Goal: Navigation & Orientation: Find specific page/section

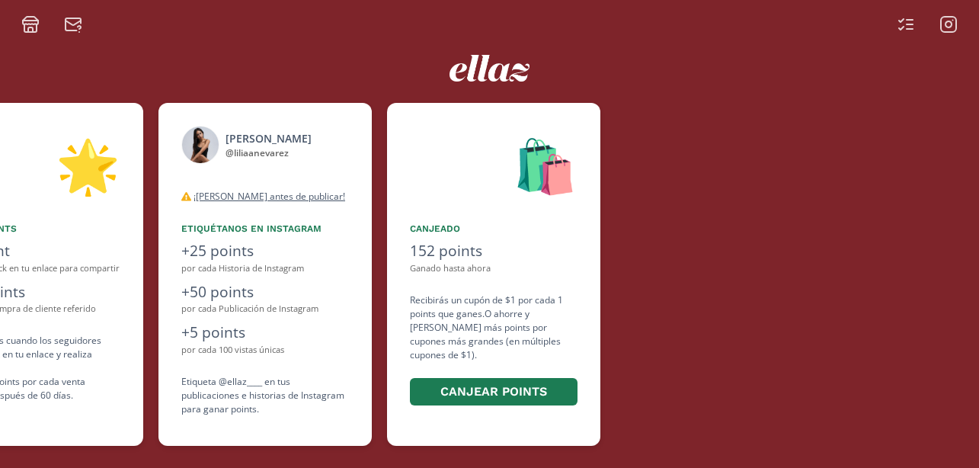
scroll to position [0, 914]
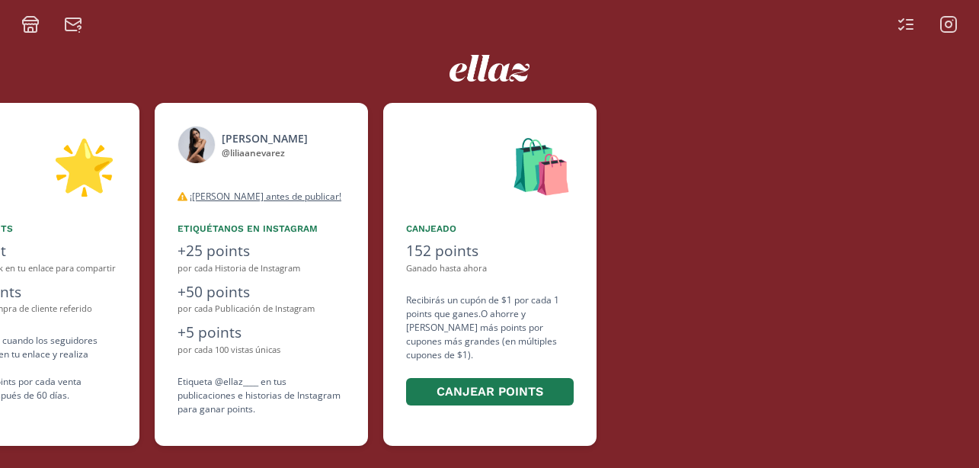
click at [955, 18] on icon at bounding box center [948, 24] width 18 height 18
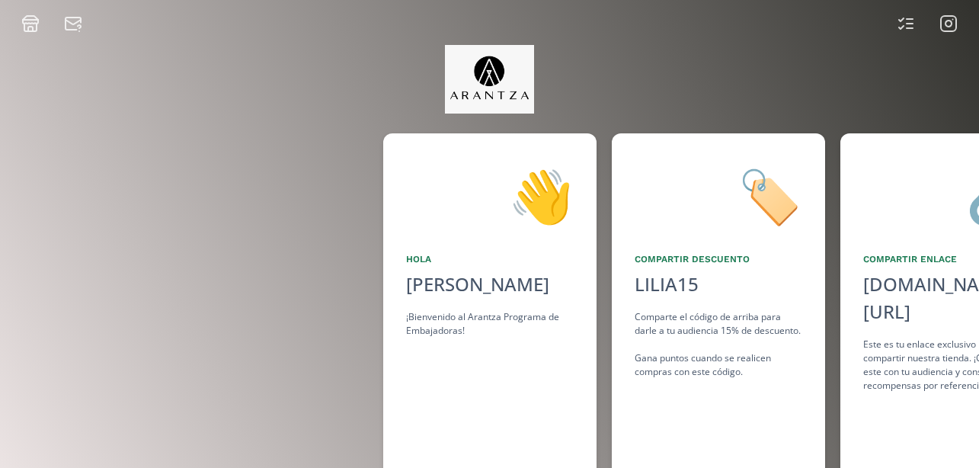
scroll to position [0, 1143]
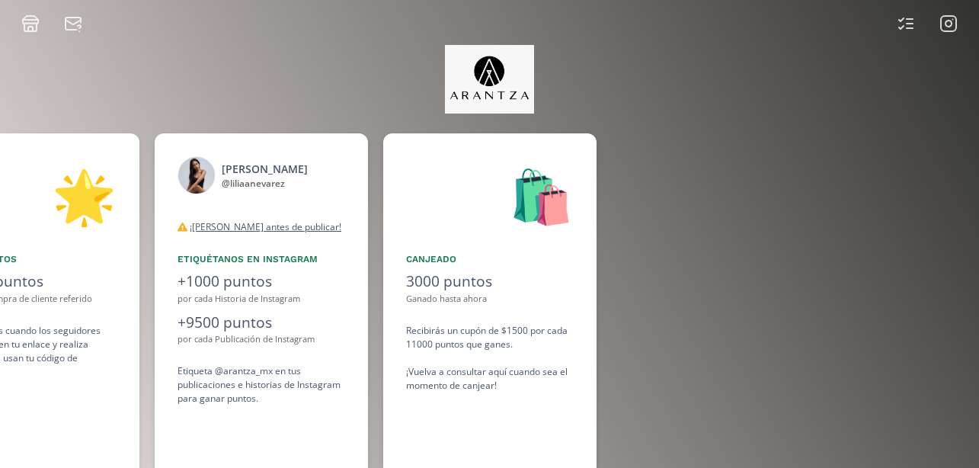
click at [950, 17] on icon at bounding box center [948, 23] width 18 height 18
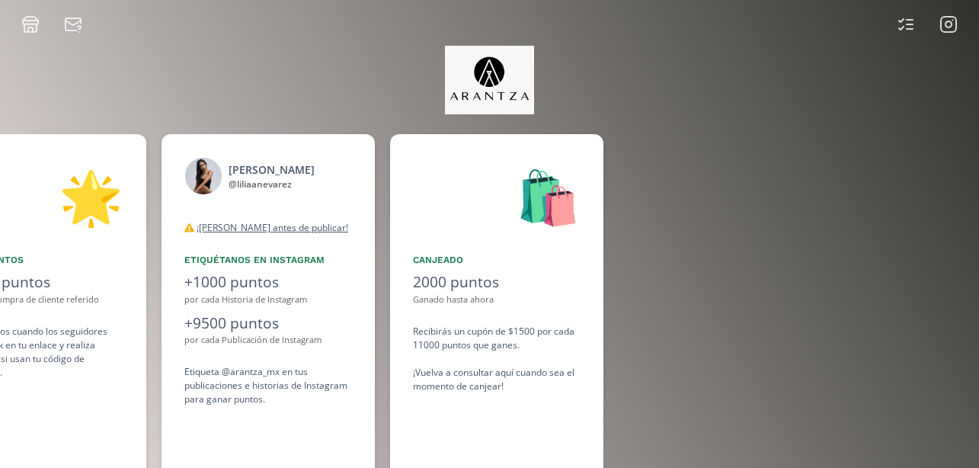
scroll to position [0, 1143]
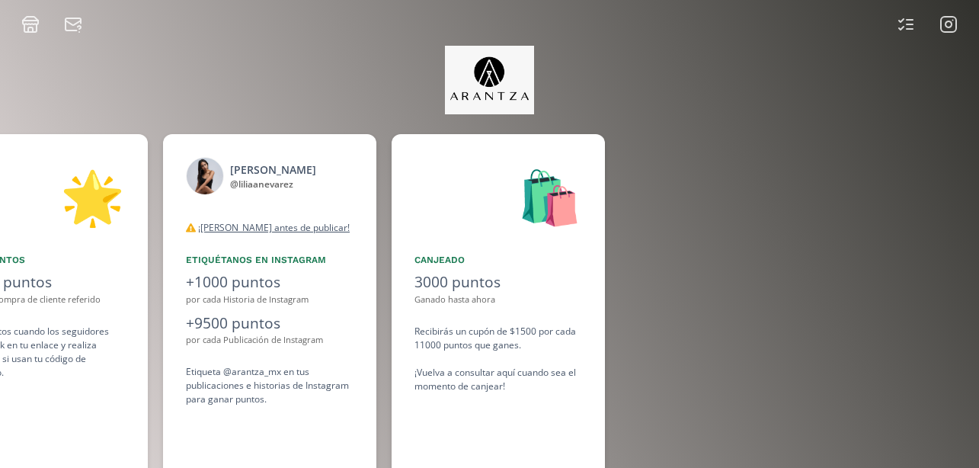
scroll to position [0, 1143]
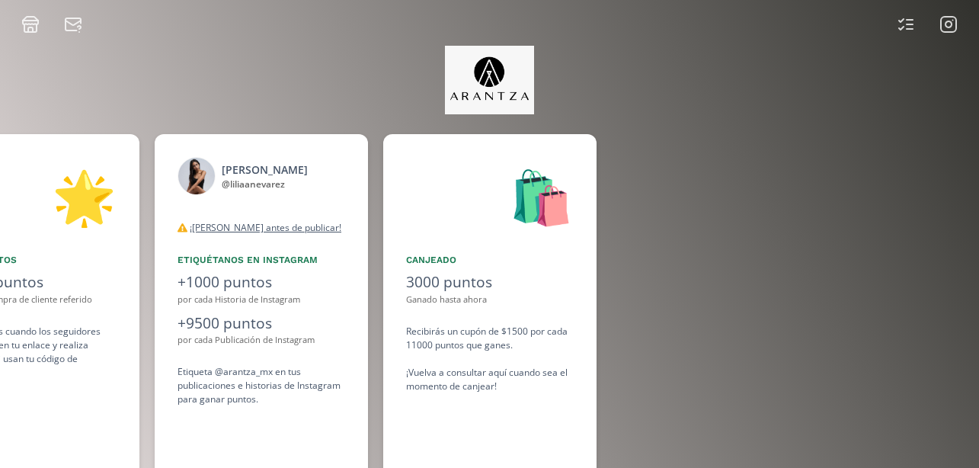
click at [315, 225] on div "¡[PERSON_NAME] antes de publicar! Tanto para publicaciones como para historias,…" at bounding box center [261, 228] width 168 height 14
click at [262, 257] on div "Etiquétanos en Instagram" at bounding box center [261, 260] width 168 height 14
